Goal: Find specific page/section: Find specific page/section

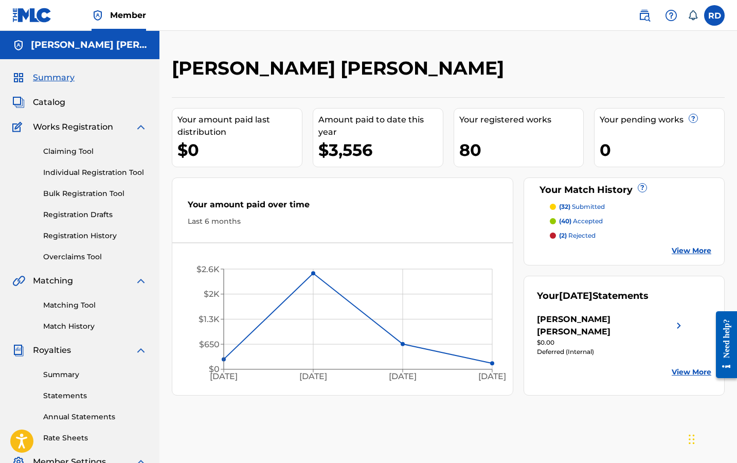
click at [77, 297] on div "Matching Tool Match History" at bounding box center [79, 309] width 135 height 45
click at [78, 300] on link "Matching Tool" at bounding box center [95, 305] width 104 height 11
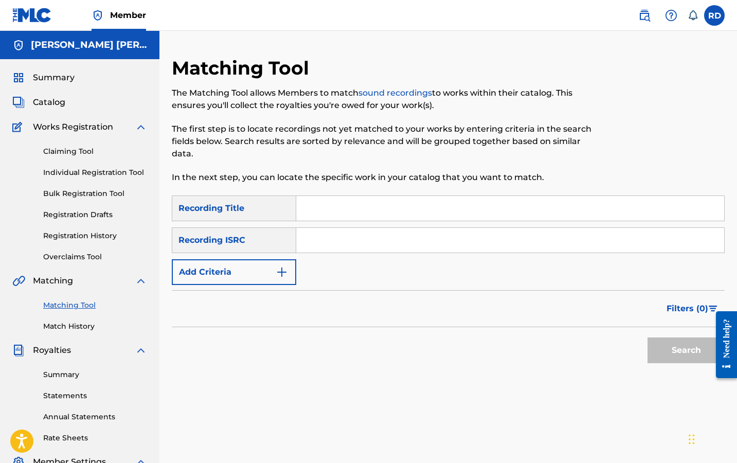
click at [265, 278] on button "Add Criteria" at bounding box center [234, 272] width 124 height 26
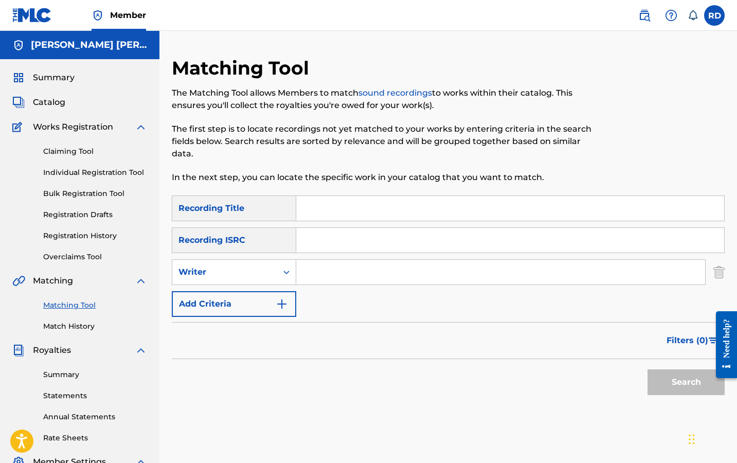
click at [318, 270] on input "Search Form" at bounding box center [500, 272] width 409 height 25
click at [375, 247] on input "Search Form" at bounding box center [510, 240] width 428 height 25
click at [376, 277] on input "R" at bounding box center [500, 272] width 409 height 25
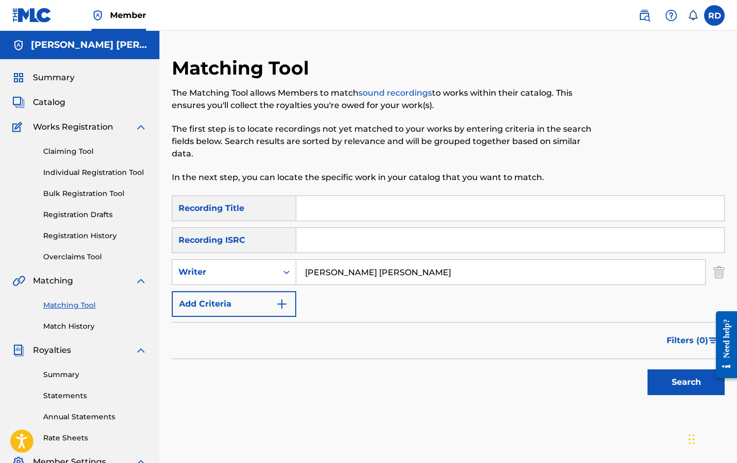
type input "[PERSON_NAME] [PERSON_NAME]"
click at [686, 382] on button "Search" at bounding box center [686, 382] width 77 height 26
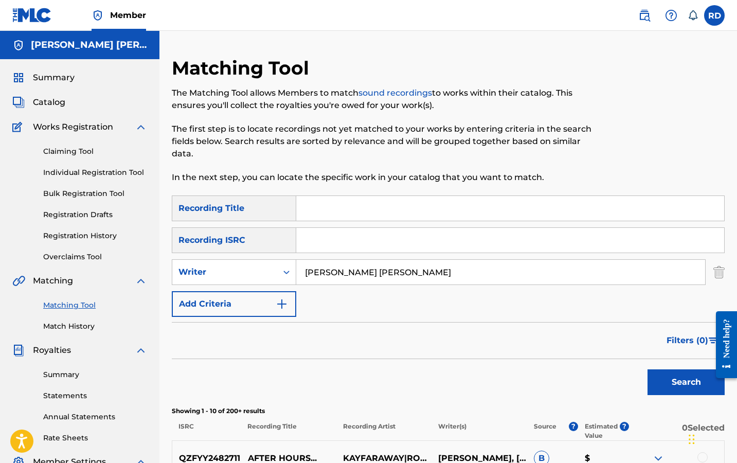
click at [48, 80] on span "Summary" at bounding box center [54, 77] width 42 height 12
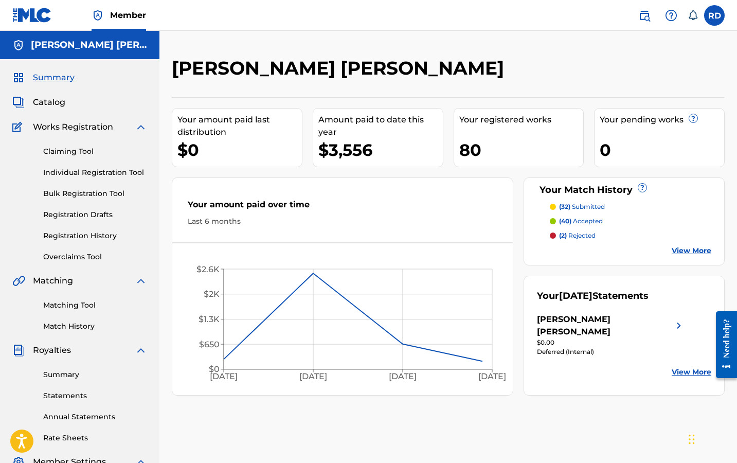
click at [580, 207] on p "(32) submitted" at bounding box center [582, 206] width 46 height 9
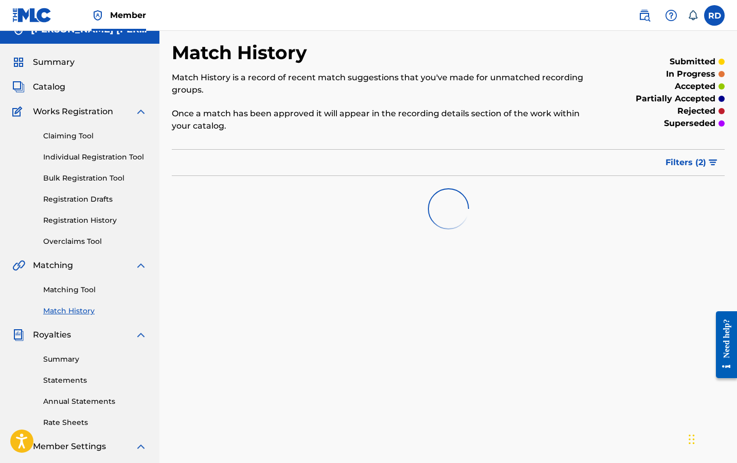
scroll to position [25, 0]
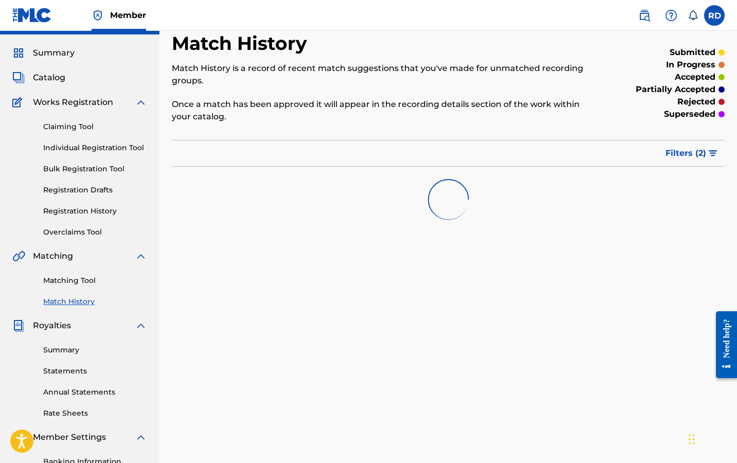
click at [686, 156] on span "Filters ( 2 )" at bounding box center [686, 153] width 41 height 12
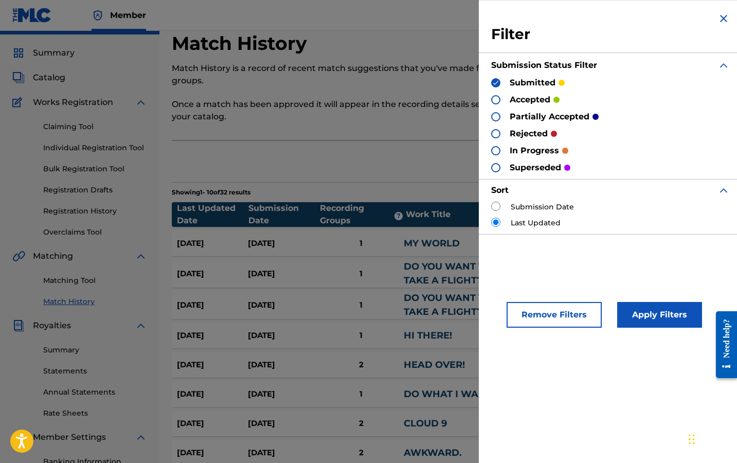
click at [719, 13] on img at bounding box center [724, 18] width 12 height 12
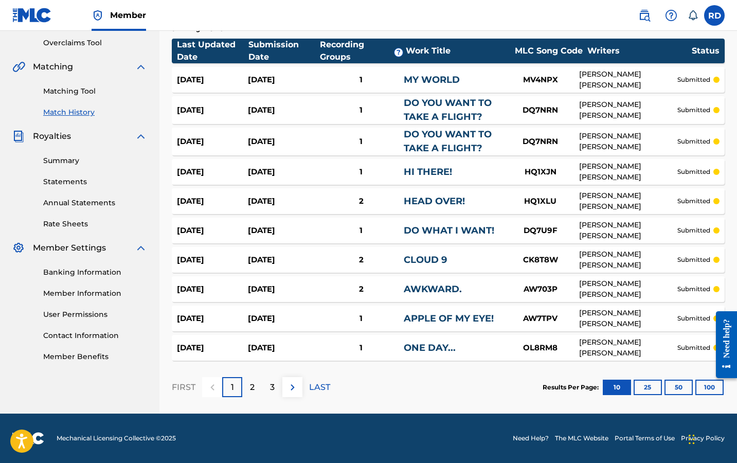
scroll to position [214, 0]
click at [654, 383] on button "25" at bounding box center [648, 387] width 28 height 15
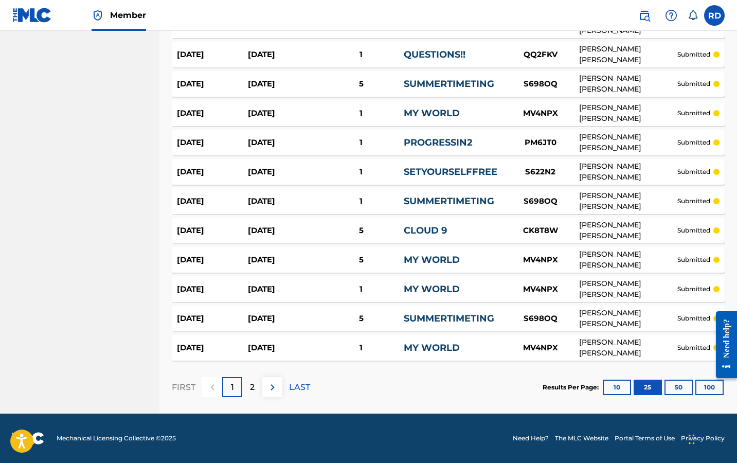
click at [687, 390] on button "50" at bounding box center [679, 387] width 28 height 15
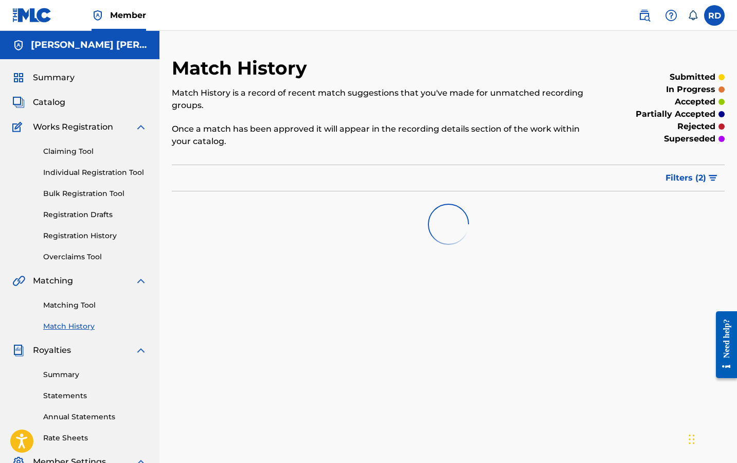
scroll to position [0, 0]
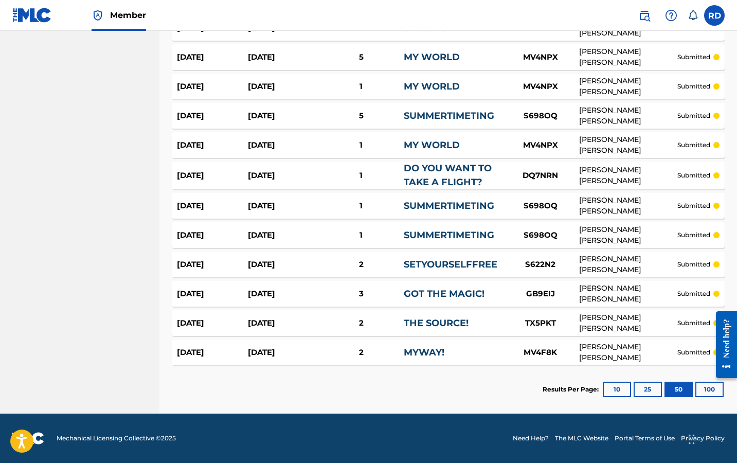
click at [705, 388] on button "100" at bounding box center [709, 389] width 28 height 15
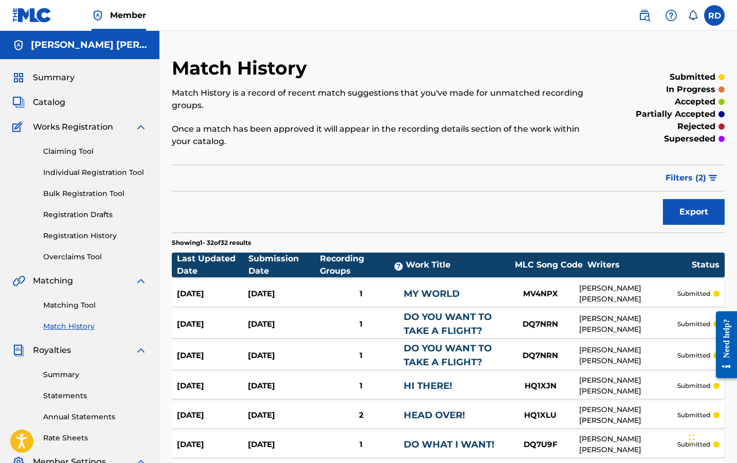
click at [66, 77] on span "Summary" at bounding box center [54, 77] width 42 height 12
